Goal: Share content

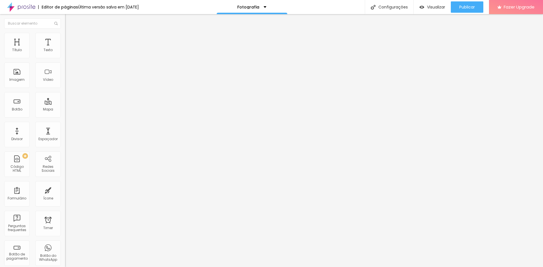
click at [65, 116] on input "[URL][DOMAIN_NAME]" at bounding box center [99, 114] width 68 height 6
drag, startPoint x: 46, startPoint y: 118, endPoint x: 37, endPoint y: 115, distance: 9.3
click at [65, 115] on input "[URL][DOMAIN_NAME]" at bounding box center [99, 114] width 68 height 6
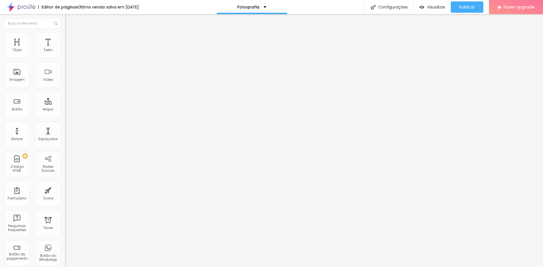
click at [65, 115] on input "[URL][DOMAIN_NAME]" at bounding box center [99, 114] width 68 height 6
paste input "[DOMAIN_NAME][URL]"
type input "[URL][DOMAIN_NAME]"
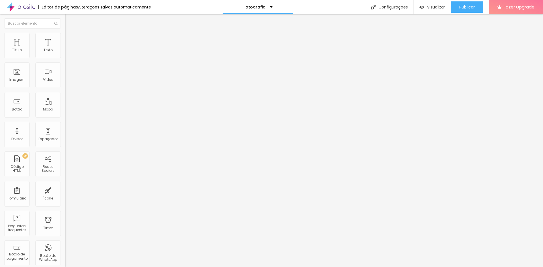
click at [65, 53] on input "Encontre sua Foto" at bounding box center [99, 50] width 68 height 6
type input "Encontre sua Foto - FOTOP"
click at [464, 9] on span "Publicar" at bounding box center [467, 7] width 16 height 5
click at [65, 53] on input "Encontre sua Foto - FOTOP" at bounding box center [99, 50] width 68 height 6
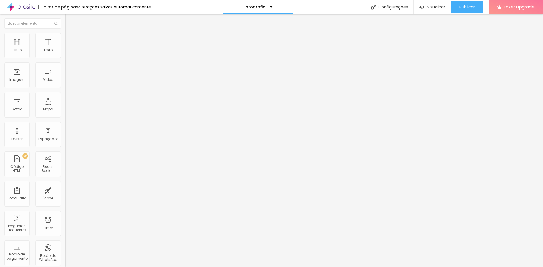
click at [65, 53] on input "Encontre sua Foto - FOTOP" at bounding box center [99, 50] width 68 height 6
click at [434, 5] on span "Visualizar" at bounding box center [436, 7] width 18 height 5
